Goal: Task Accomplishment & Management: Manage account settings

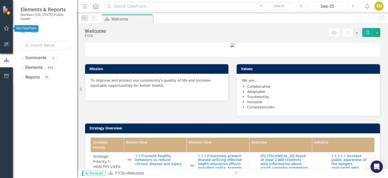
click at [5, 27] on icon "button" at bounding box center [6, 28] width 5 height 4
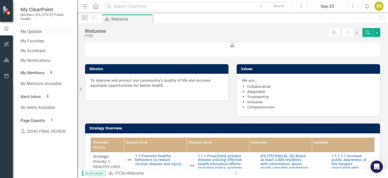
click at [35, 29] on link "My Updates" at bounding box center [46, 32] width 51 height 6
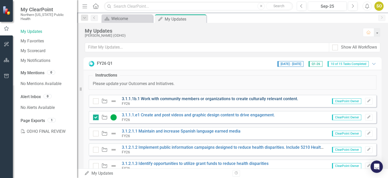
click at [174, 98] on link "3.1.1.1b.1 Work with community members or organizations to create culturally re…" at bounding box center [210, 98] width 176 height 5
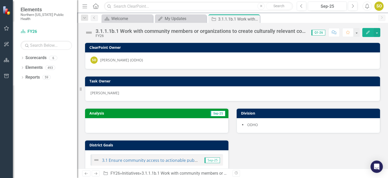
click at [88, 33] on img at bounding box center [89, 33] width 8 height 8
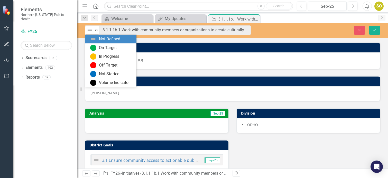
click at [91, 30] on img at bounding box center [90, 30] width 6 height 6
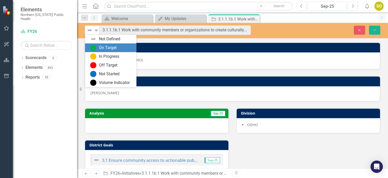
click at [96, 49] on img at bounding box center [93, 48] width 6 height 6
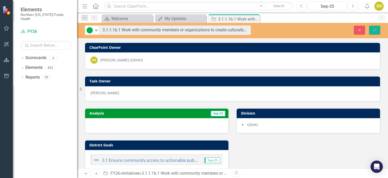
click at [100, 124] on div at bounding box center [156, 125] width 143 height 15
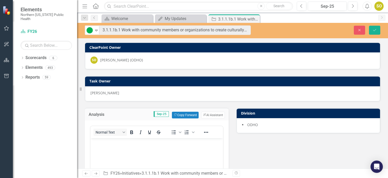
click at [140, 148] on body "Rich Text Area. Press ALT-0 for help." at bounding box center [156, 176] width 133 height 77
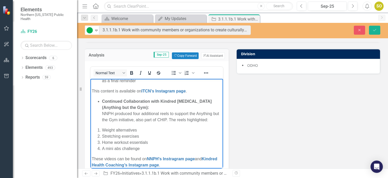
scroll to position [96, 0]
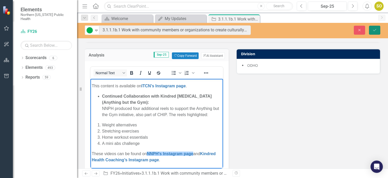
click at [374, 31] on icon "submit" at bounding box center [374, 30] width 3 height 2
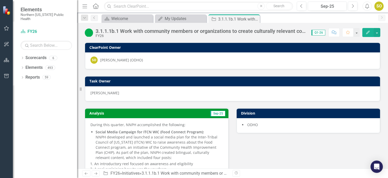
click at [369, 33] on icon "Edit" at bounding box center [367, 33] width 5 height 4
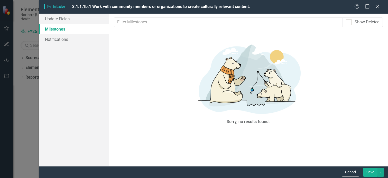
scroll to position [0, 0]
click at [379, 6] on icon "Close" at bounding box center [377, 6] width 6 height 5
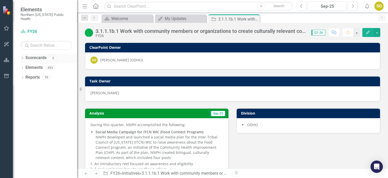
click at [32, 55] on link "Scorecards" at bounding box center [35, 58] width 21 height 6
click at [7, 26] on icon "button" at bounding box center [6, 28] width 5 height 5
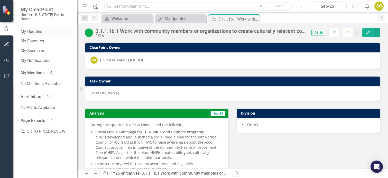
click at [34, 29] on link "My Updates" at bounding box center [46, 32] width 51 height 6
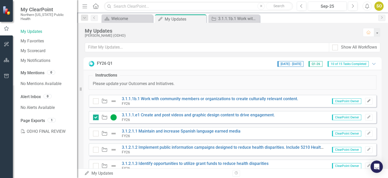
click at [367, 102] on icon "Edit" at bounding box center [369, 100] width 4 height 3
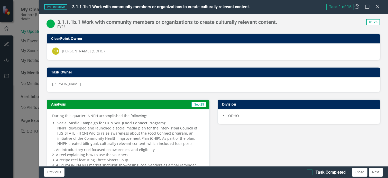
click at [321, 172] on div "Task Completed" at bounding box center [330, 172] width 30 height 6
click at [310, 172] on input "Task Completed" at bounding box center [308, 170] width 3 height 3
checkbox input "true"
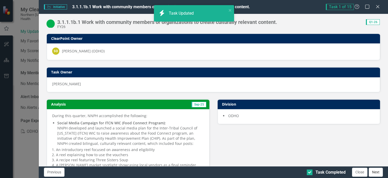
click at [376, 173] on button "Next" at bounding box center [375, 172] width 14 height 9
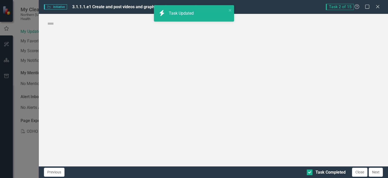
checkbox input "true"
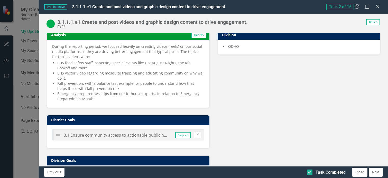
scroll to position [77, 0]
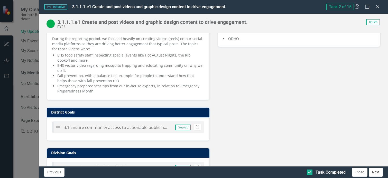
click at [377, 171] on button "Next" at bounding box center [375, 172] width 14 height 9
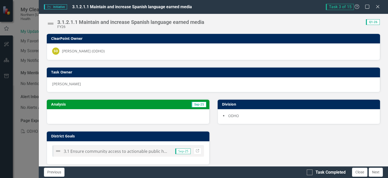
click at [108, 113] on div at bounding box center [128, 116] width 163 height 15
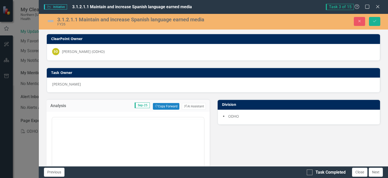
scroll to position [0, 0]
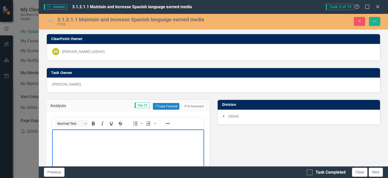
click at [75, 136] on p "Rich Text Area. Press ALT-0 for help." at bounding box center [127, 134] width 149 height 6
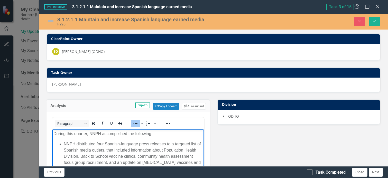
click at [49, 22] on img at bounding box center [50, 21] width 8 height 8
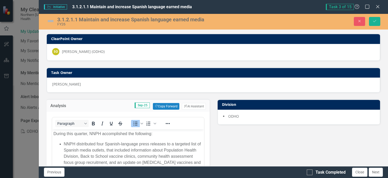
click at [49, 22] on img at bounding box center [50, 21] width 8 height 8
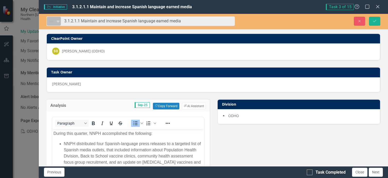
click at [59, 22] on icon "Expand" at bounding box center [57, 21] width 5 height 4
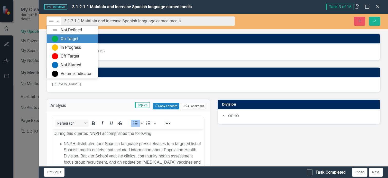
click at [59, 39] on div "On Target" at bounding box center [73, 39] width 43 height 6
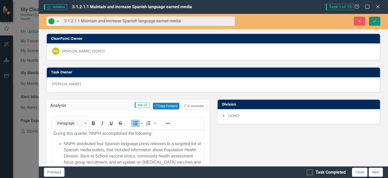
click at [374, 23] on button "Save" at bounding box center [374, 21] width 11 height 9
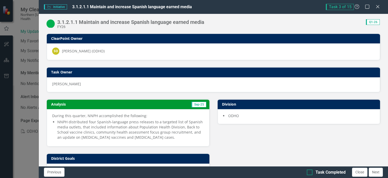
click at [327, 172] on div "Task Completed" at bounding box center [330, 172] width 30 height 6
click at [310, 172] on input "Task Completed" at bounding box center [308, 170] width 3 height 3
checkbox input "true"
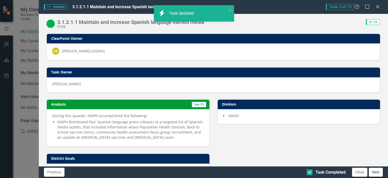
click at [375, 173] on button "Next" at bounding box center [375, 172] width 14 height 9
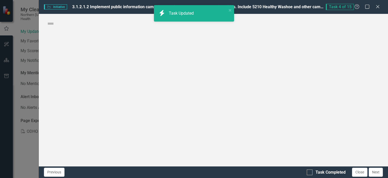
checkbox input "true"
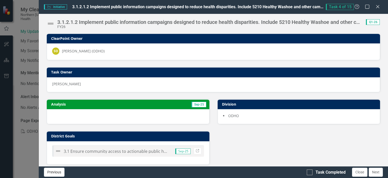
click at [46, 170] on button "Previous" at bounding box center [54, 172] width 21 height 9
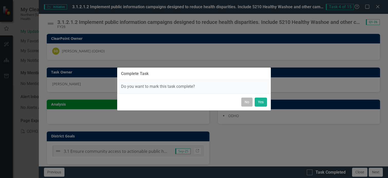
click at [247, 102] on button "No" at bounding box center [246, 102] width 11 height 9
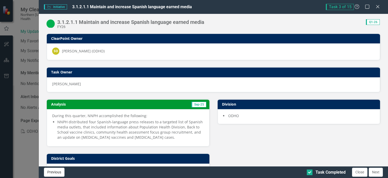
click at [58, 171] on button "Previous" at bounding box center [54, 172] width 21 height 9
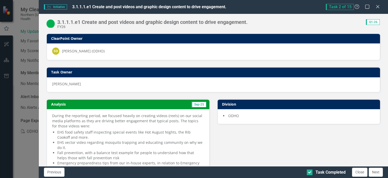
click at [58, 171] on button "Previous" at bounding box center [54, 172] width 21 height 9
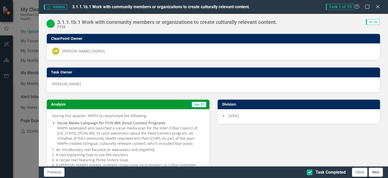
click at [374, 171] on button "Next" at bounding box center [375, 172] width 14 height 9
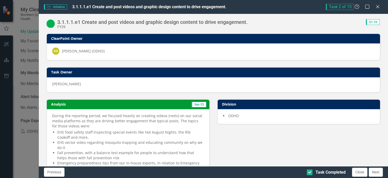
click at [374, 171] on button "Next" at bounding box center [375, 172] width 14 height 9
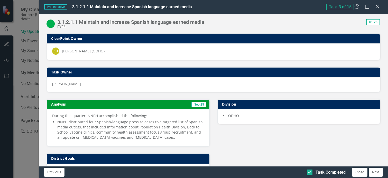
click at [374, 171] on button "Next" at bounding box center [375, 172] width 14 height 9
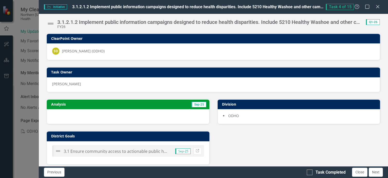
click at [374, 171] on button "Next" at bounding box center [375, 172] width 14 height 9
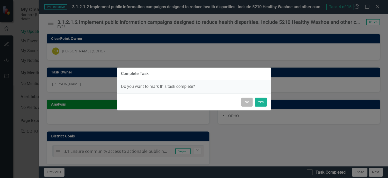
click at [246, 105] on button "No" at bounding box center [246, 102] width 11 height 9
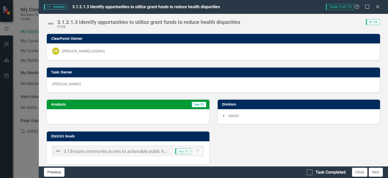
click at [56, 174] on button "Previous" at bounding box center [54, 172] width 21 height 9
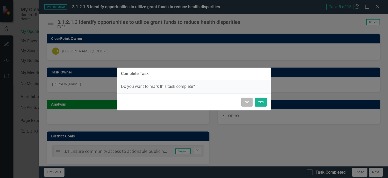
click at [250, 103] on button "No" at bounding box center [246, 102] width 11 height 9
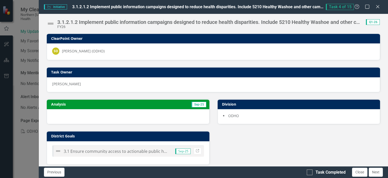
click at [106, 115] on div at bounding box center [128, 116] width 163 height 15
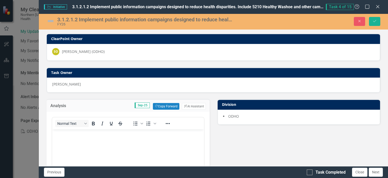
click at [77, 142] on body "Rich Text Area. Press ALT-0 for help." at bounding box center [128, 167] width 152 height 77
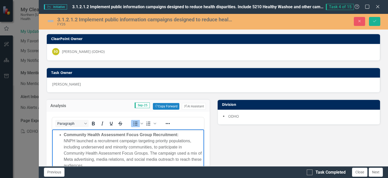
scroll to position [53, 0]
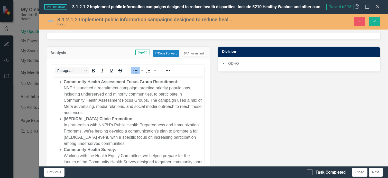
click at [49, 21] on img at bounding box center [50, 21] width 8 height 8
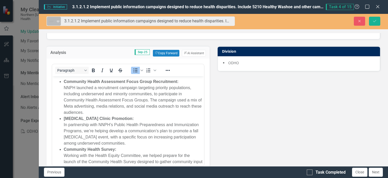
click at [57, 23] on icon "Expand" at bounding box center [57, 21] width 5 height 4
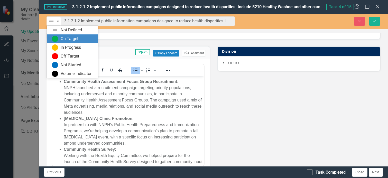
click at [58, 37] on div "On Target" at bounding box center [73, 39] width 43 height 6
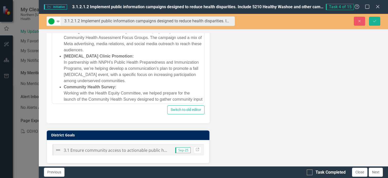
scroll to position [199, 0]
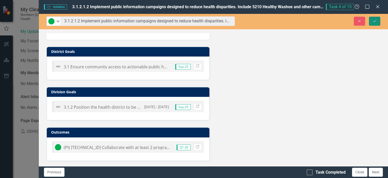
click at [372, 21] on button "Save" at bounding box center [374, 21] width 11 height 9
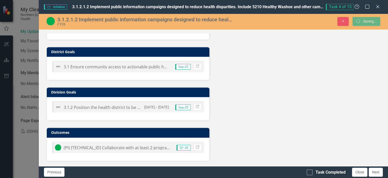
scroll to position [153, 0]
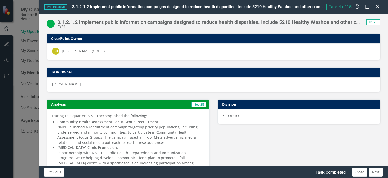
click at [322, 171] on div "Task Completed" at bounding box center [330, 172] width 30 height 6
click at [310, 171] on input "Task Completed" at bounding box center [308, 170] width 3 height 3
checkbox input "true"
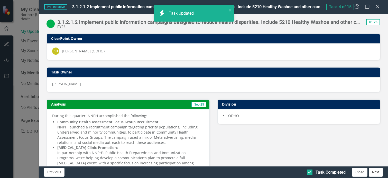
click at [375, 171] on button "Next" at bounding box center [375, 172] width 14 height 9
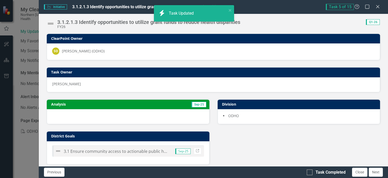
checkbox input "true"
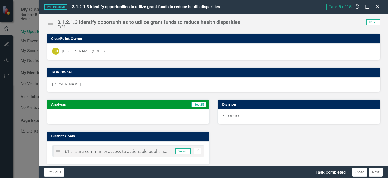
click at [60, 119] on div at bounding box center [128, 116] width 163 height 15
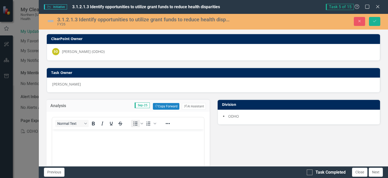
scroll to position [0, 0]
click at [67, 145] on body "Rich Text Area. Press ALT-0 for help." at bounding box center [128, 167] width 152 height 77
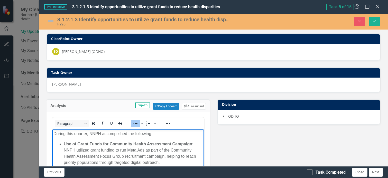
scroll to position [19, 0]
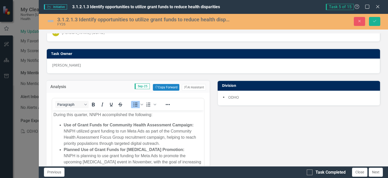
click at [52, 21] on img at bounding box center [50, 21] width 8 height 8
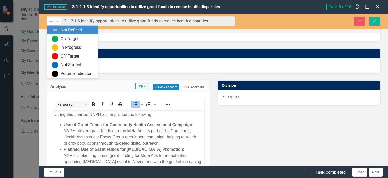
click at [56, 22] on icon "Expand" at bounding box center [57, 21] width 5 height 4
click at [57, 41] on img at bounding box center [55, 39] width 6 height 6
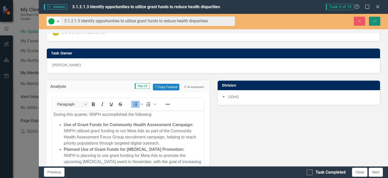
click at [376, 22] on icon "Save" at bounding box center [374, 21] width 5 height 4
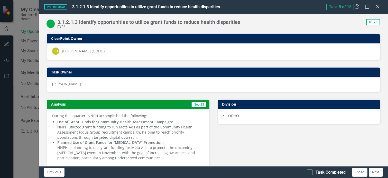
scroll to position [127, 0]
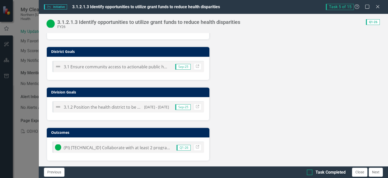
click at [329, 172] on div "Task Completed" at bounding box center [330, 172] width 30 height 6
click at [310, 172] on input "Task Completed" at bounding box center [308, 170] width 3 height 3
checkbox input "true"
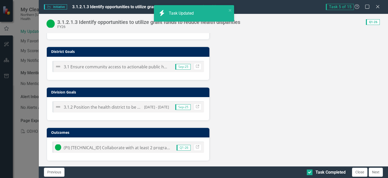
click at [375, 173] on button "Next" at bounding box center [375, 172] width 14 height 9
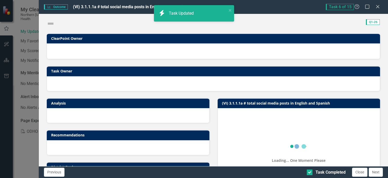
checkbox input "true"
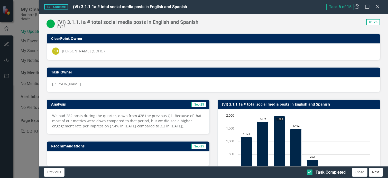
click at [376, 174] on button "Next" at bounding box center [375, 172] width 14 height 9
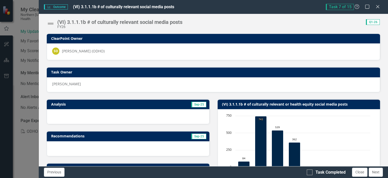
click at [51, 22] on img at bounding box center [50, 24] width 8 height 8
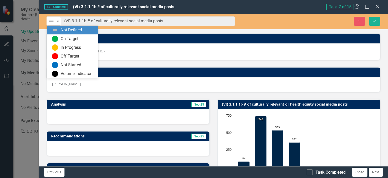
click at [57, 21] on icon at bounding box center [58, 22] width 3 height 2
click at [60, 38] on div "On Target" at bounding box center [73, 39] width 43 height 6
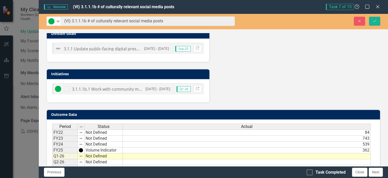
scroll to position [199, 0]
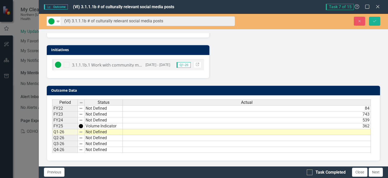
click at [339, 132] on td at bounding box center [247, 132] width 248 height 6
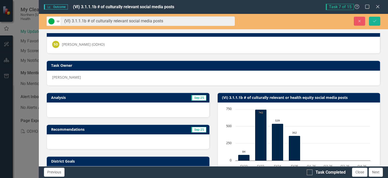
scroll to position [0, 0]
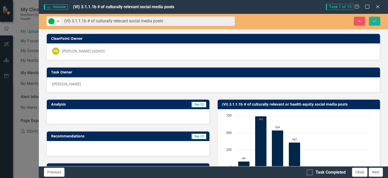
type textarea "82"
click at [118, 117] on div at bounding box center [128, 116] width 163 height 15
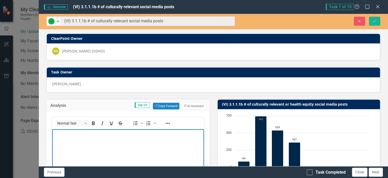
click at [113, 136] on p "Rich Text Area. Press ALT-0 for help." at bounding box center [127, 133] width 149 height 6
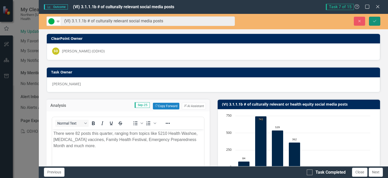
click at [374, 21] on icon "Save" at bounding box center [374, 21] width 5 height 4
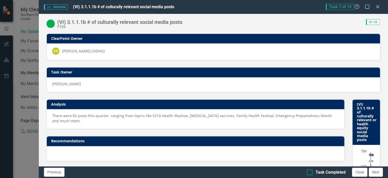
click at [333, 173] on div "Task Completed" at bounding box center [330, 172] width 30 height 6
click at [310, 173] on input "Task Completed" at bounding box center [308, 170] width 3 height 3
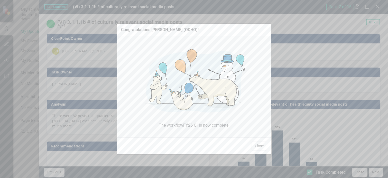
checkbox input "true"
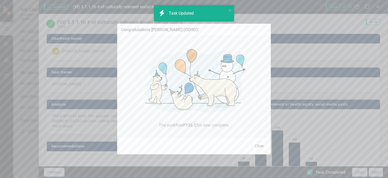
click at [256, 147] on button "Close" at bounding box center [258, 145] width 15 height 9
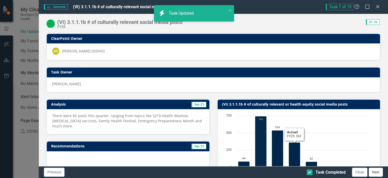
click at [378, 175] on button "Next" at bounding box center [375, 172] width 14 height 9
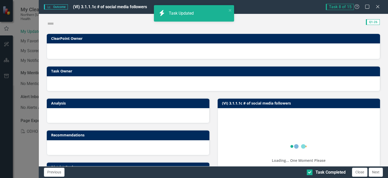
checkbox input "true"
